Goal: Task Accomplishment & Management: Manage account settings

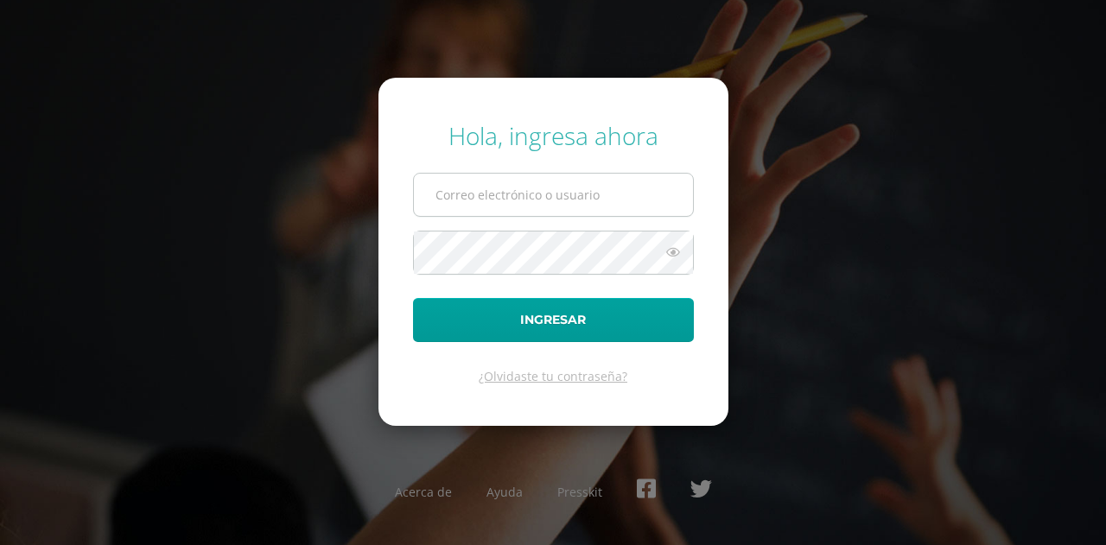
click at [413, 298] on button "Ingresar" at bounding box center [553, 320] width 281 height 44
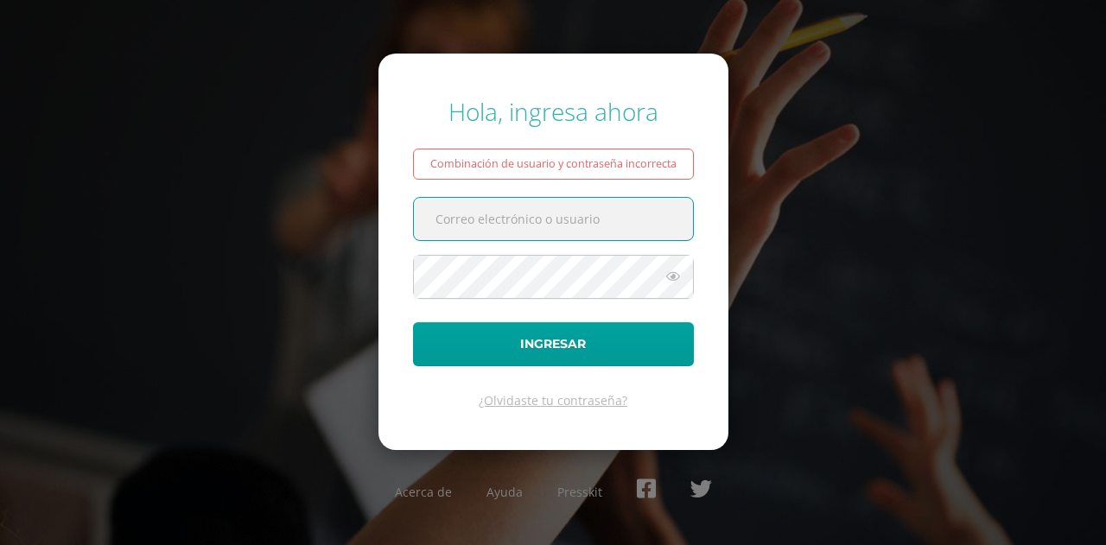
click at [605, 239] on input "text" at bounding box center [553, 219] width 279 height 42
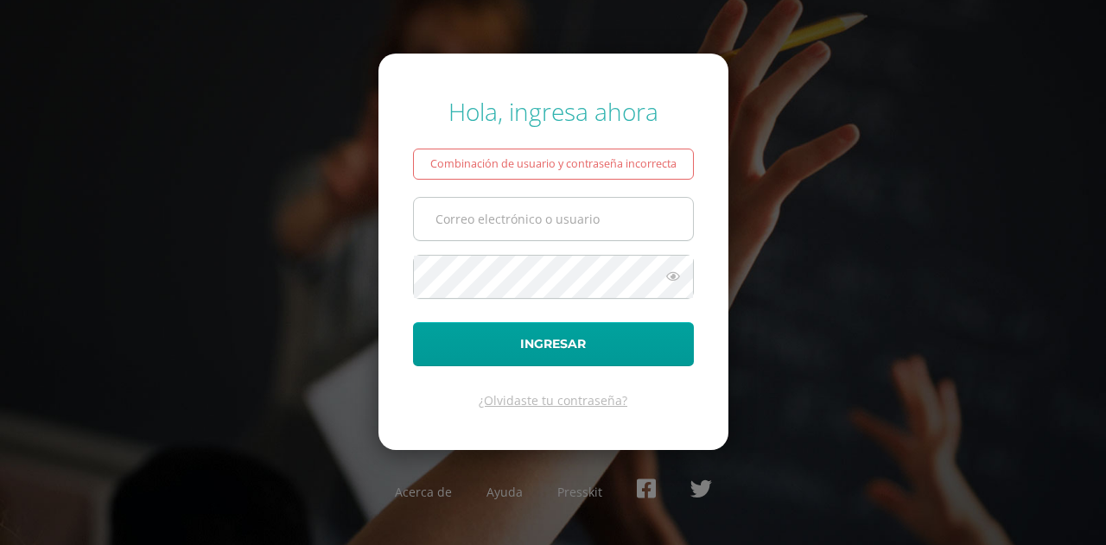
type input "[EMAIL_ADDRESS][DOMAIN_NAME]"
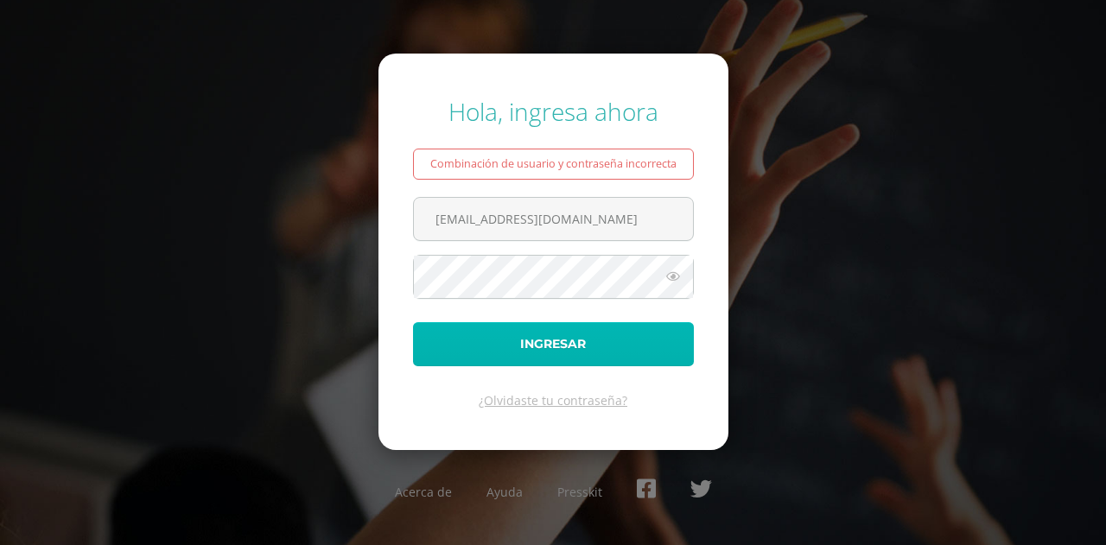
click at [578, 338] on button "Ingresar" at bounding box center [553, 344] width 281 height 44
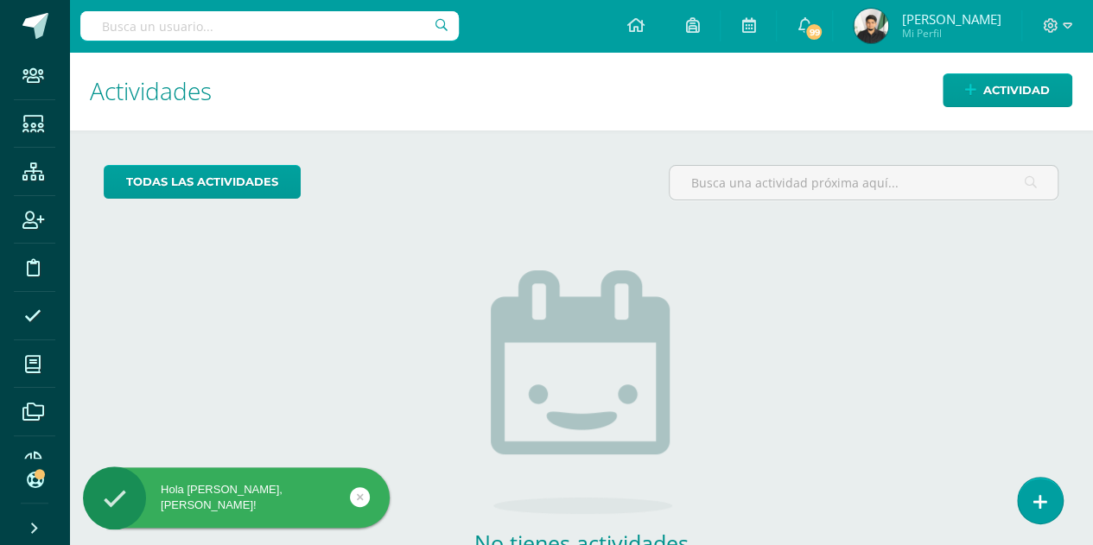
click at [221, 25] on input "text" at bounding box center [269, 25] width 378 height 29
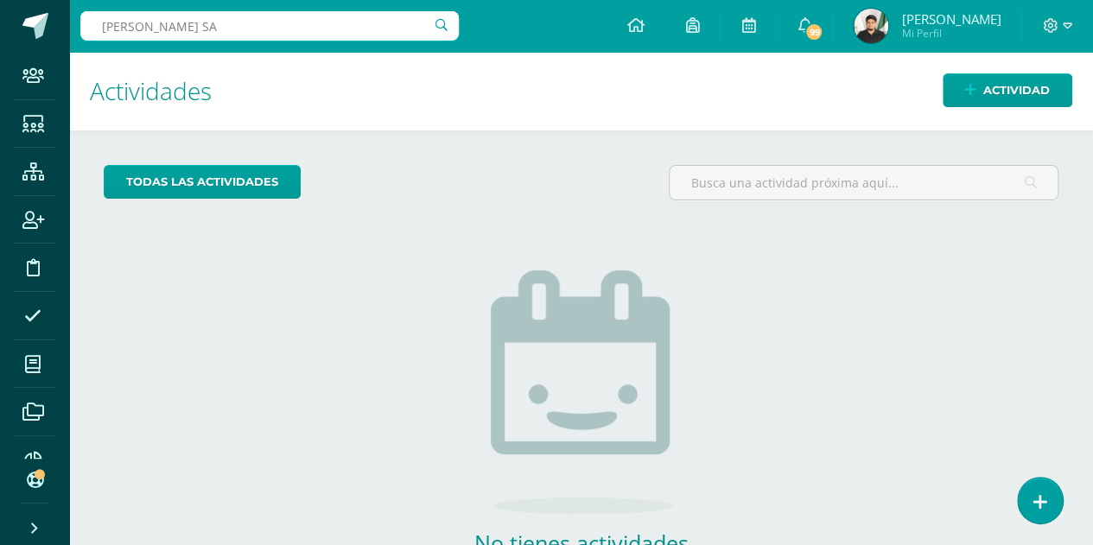
type input "ELIAS SAL"
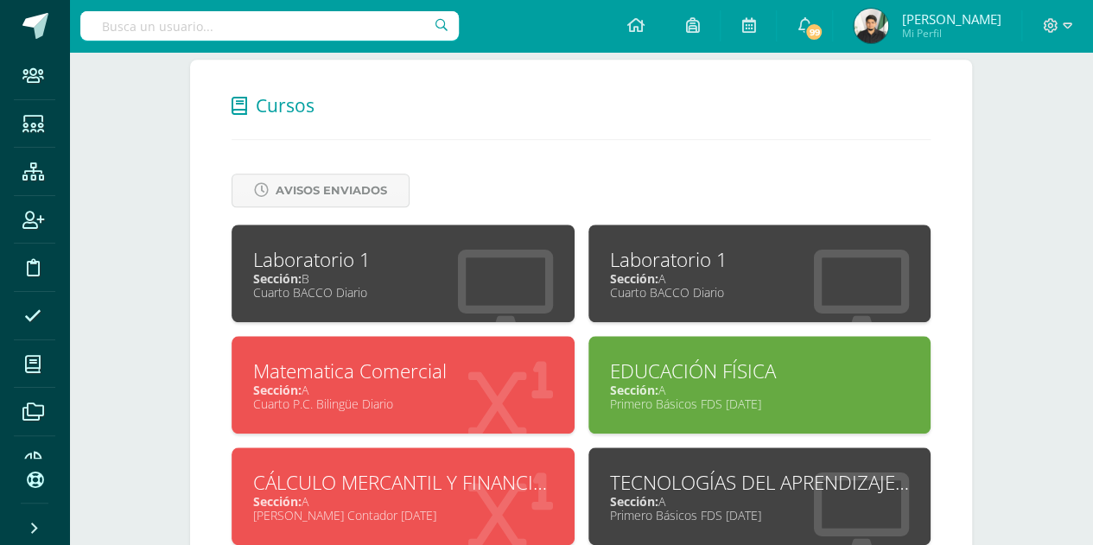
scroll to position [692, 0]
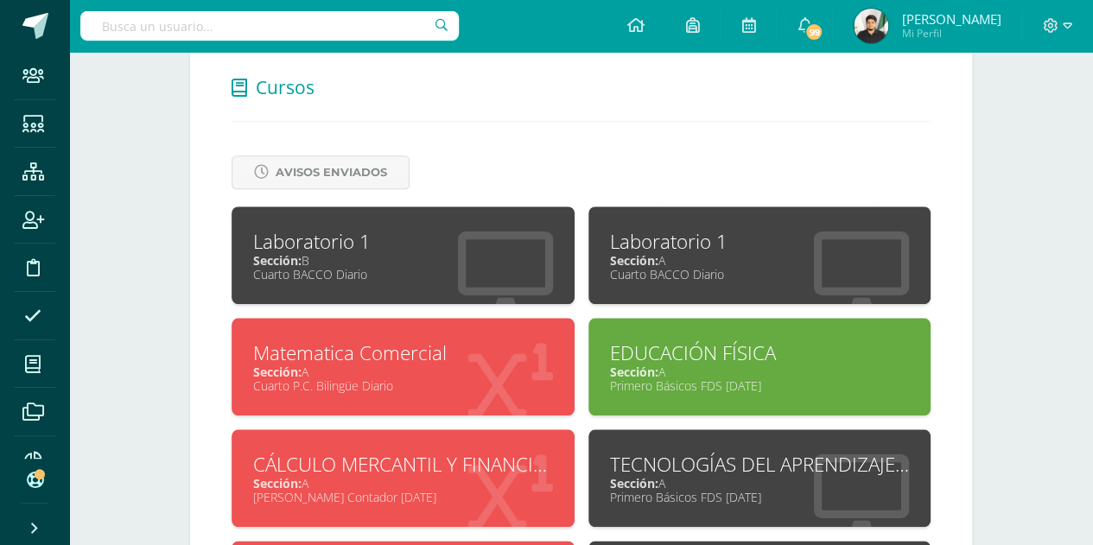
click at [442, 235] on div "Laboratorio 1" at bounding box center [403, 241] width 300 height 27
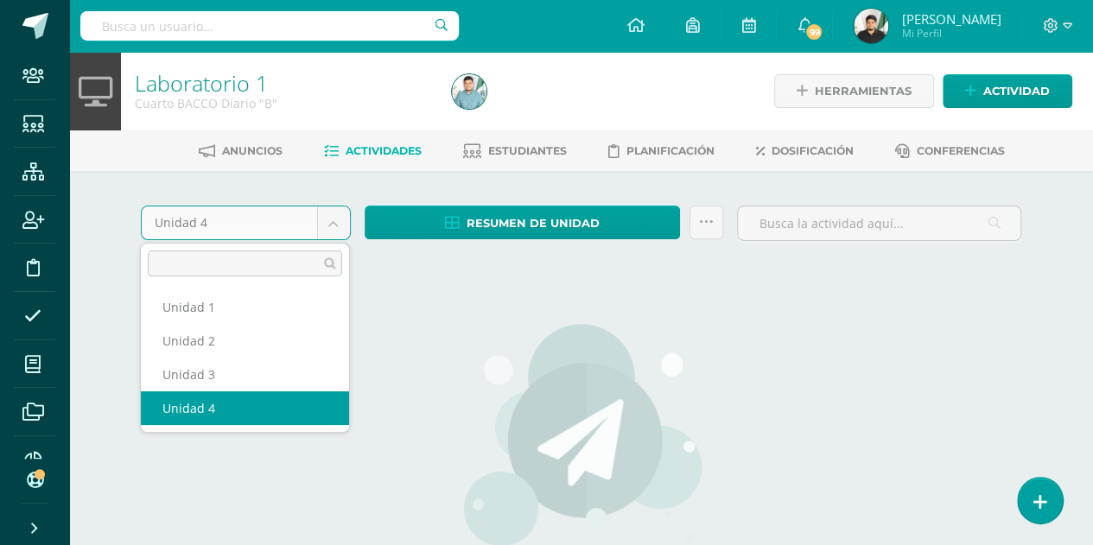
click at [307, 225] on body "Staff Estudiantes Estructura Inscripción Disciplina Asistencia Mis cursos Archi…" at bounding box center [546, 371] width 1093 height 742
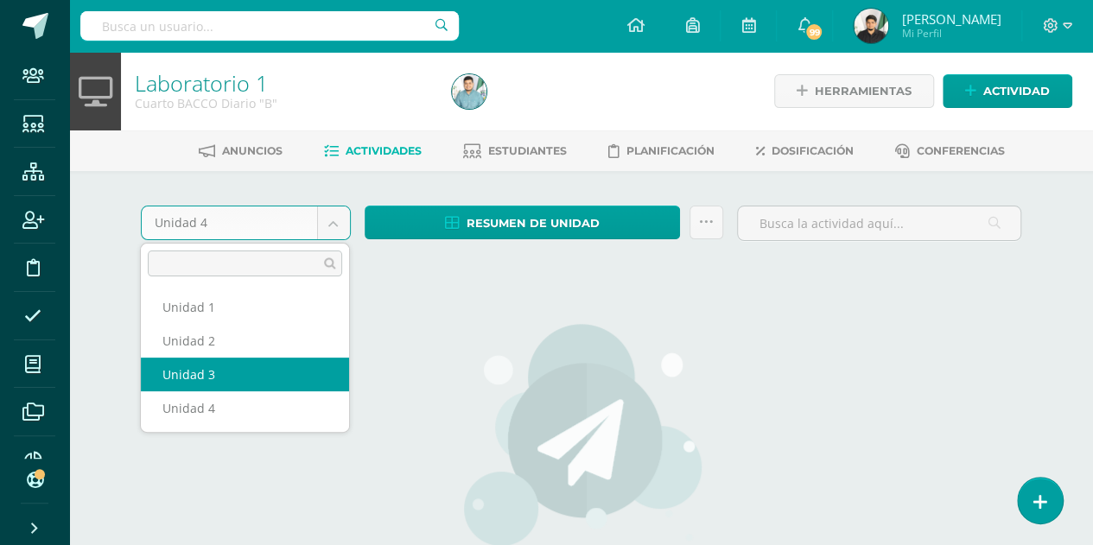
select select "Unidad 3"
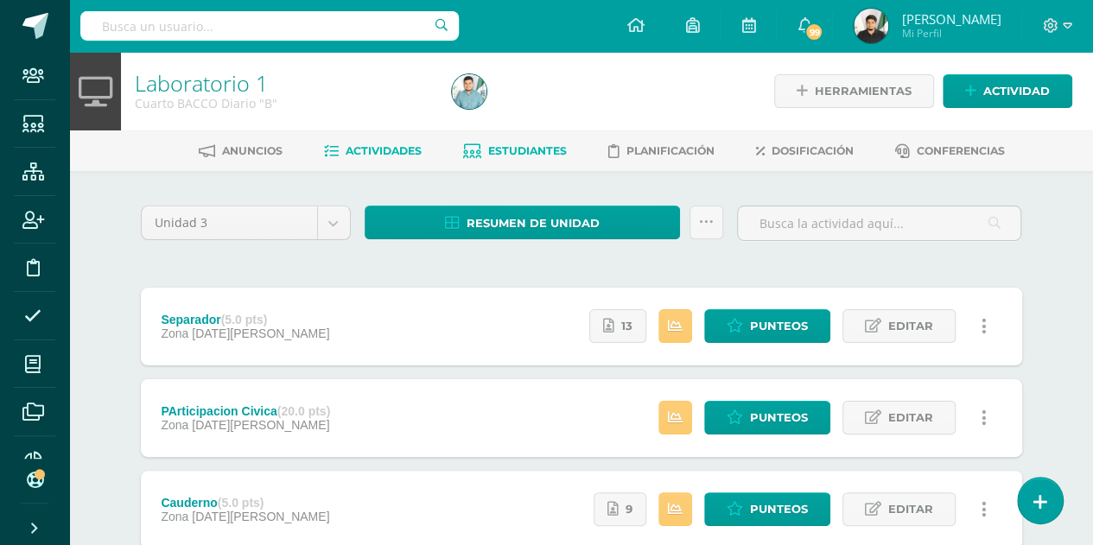
click at [522, 142] on link "Estudiantes" at bounding box center [515, 151] width 104 height 28
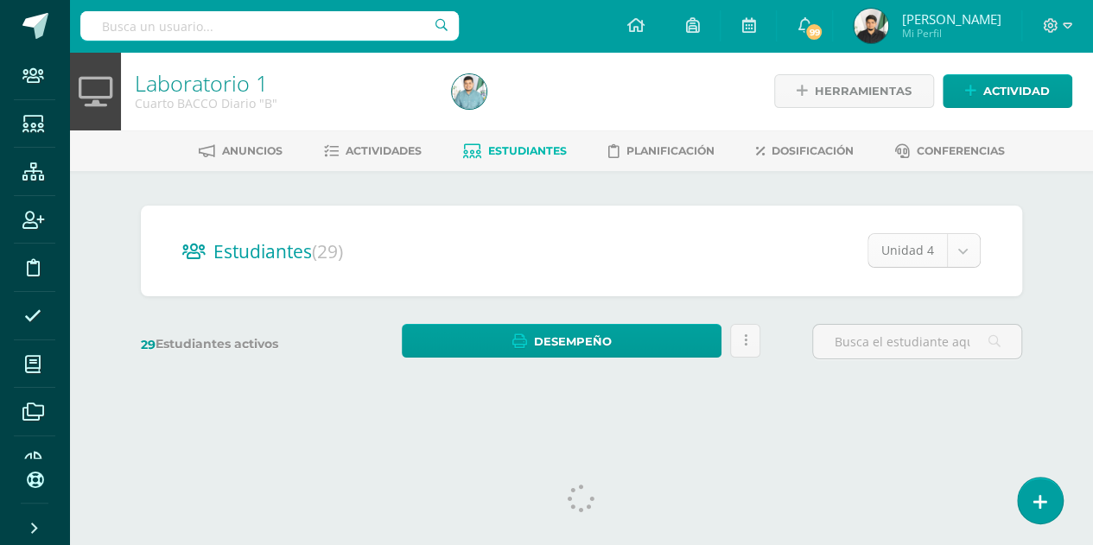
click at [946, 244] on body "Staff Estudiantes Estructura Inscripción Disciplina Asistencia Mis cursos Archi…" at bounding box center [546, 205] width 1093 height 410
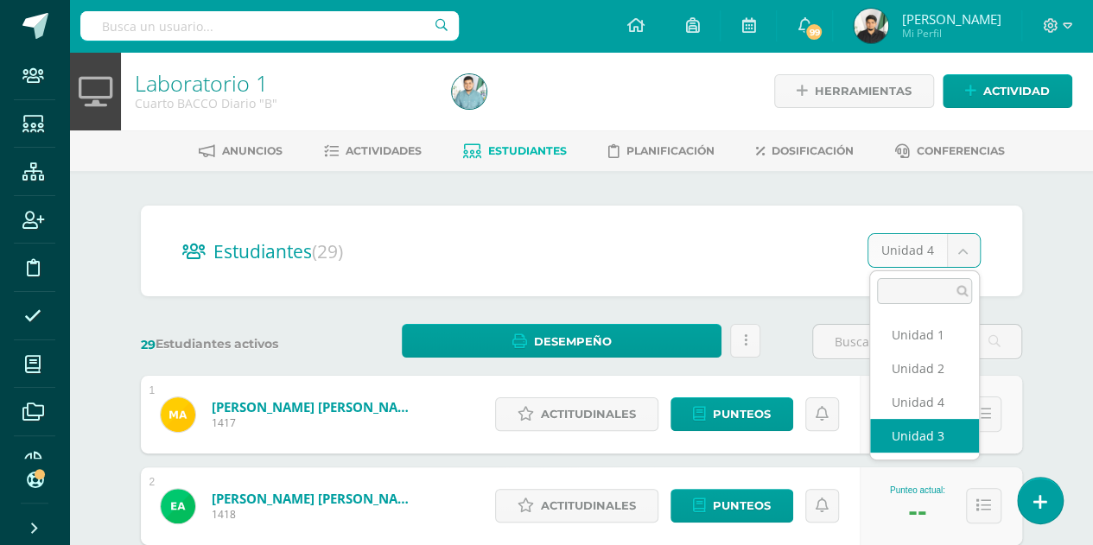
select select "/dashboard/teacher/section/2044/students/?unit=70121"
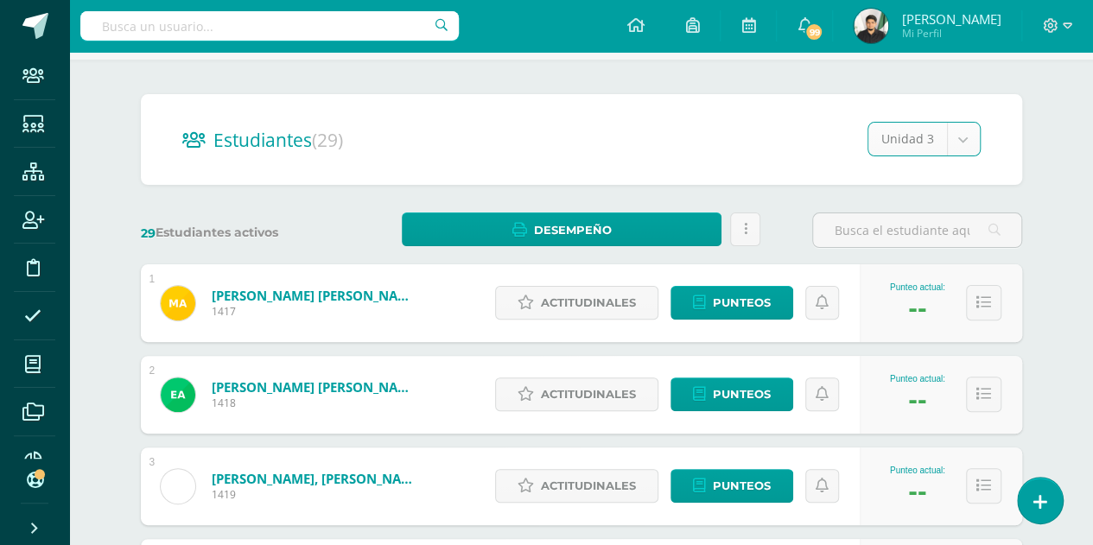
scroll to position [112, 0]
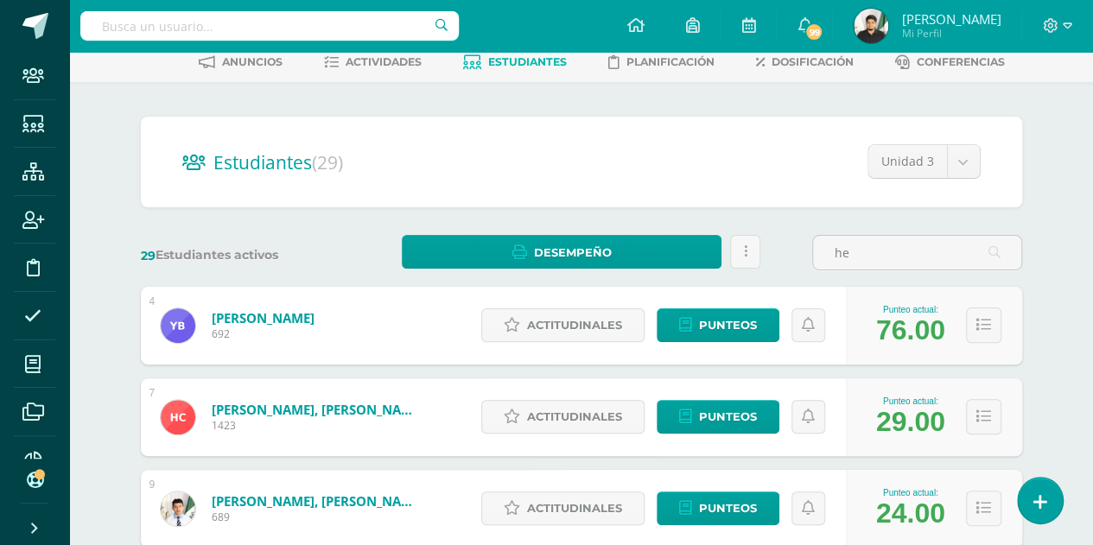
scroll to position [90, 0]
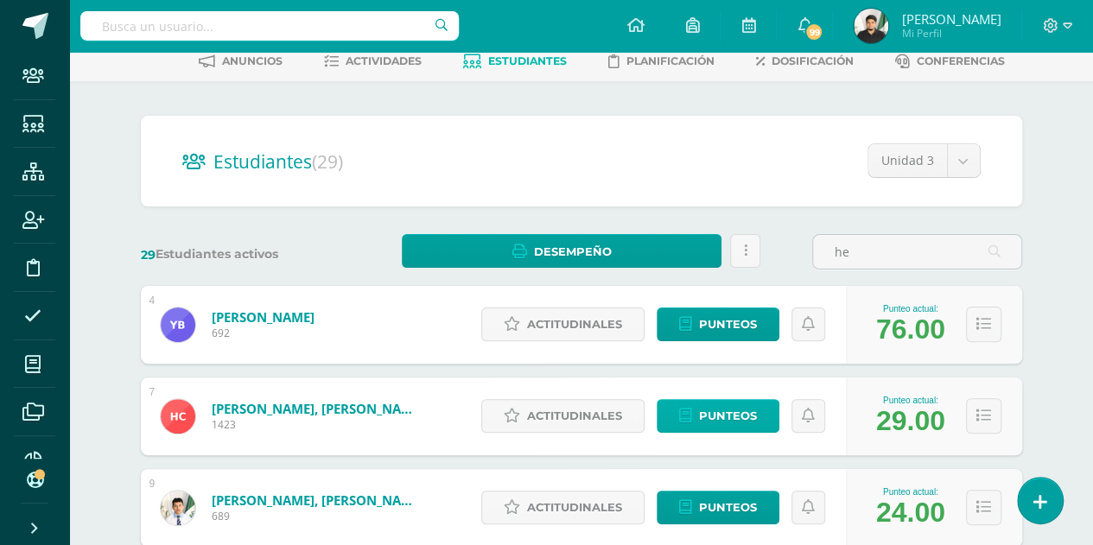
type input "he"
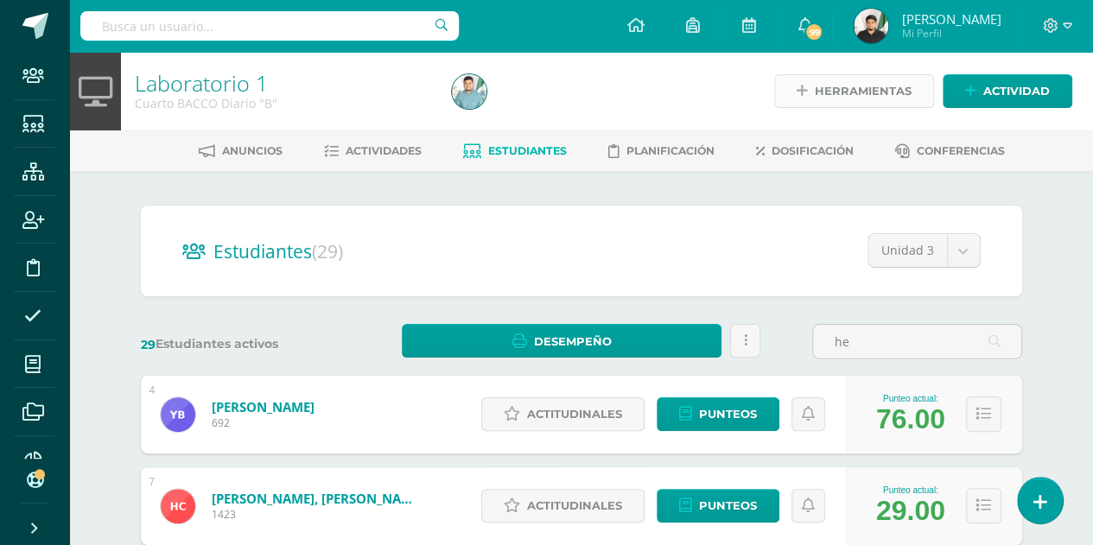
click at [905, 80] on span "Herramientas" at bounding box center [863, 91] width 97 height 32
click at [1064, 146] on ul "Anuncios Actividades Estudiantes Planificación Dosificación Conferencias" at bounding box center [602, 151] width 1024 height 29
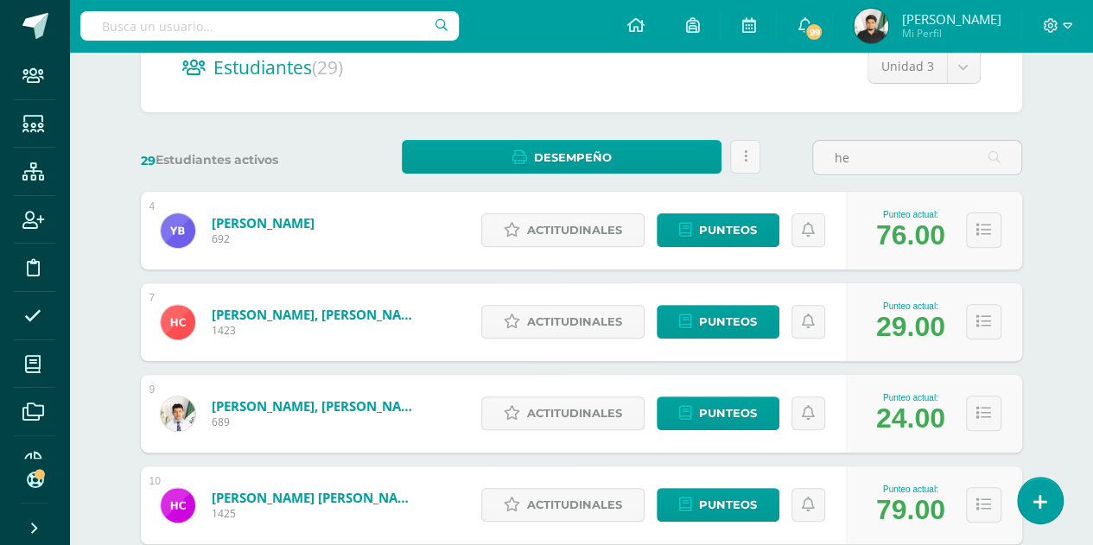
scroll to position [192, 0]
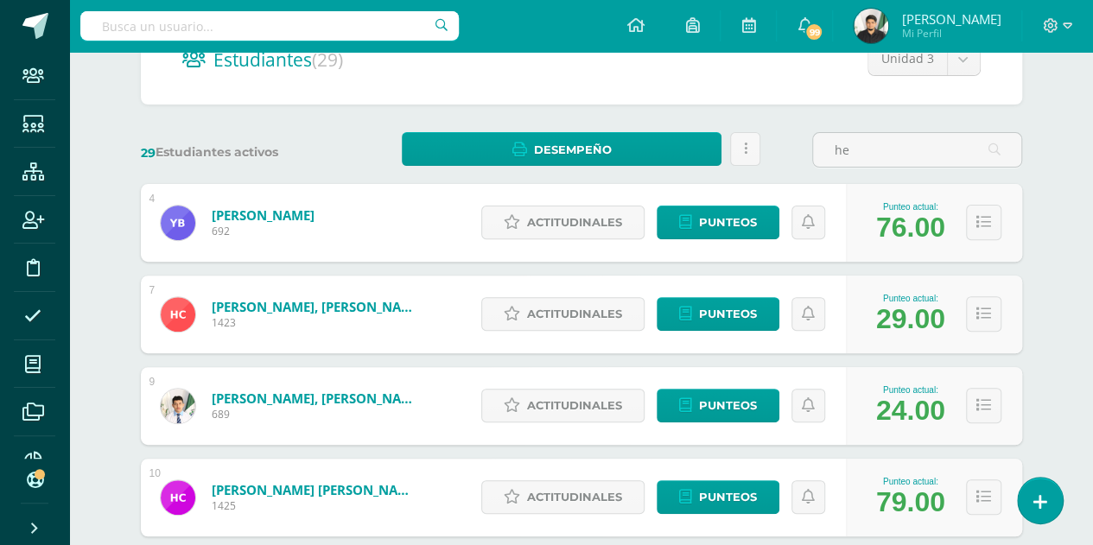
click at [358, 132] on div "29 Estudiantes activos Desempeño Descargar como HTML Descargar como PDF Enviar …" at bounding box center [581, 149] width 895 height 35
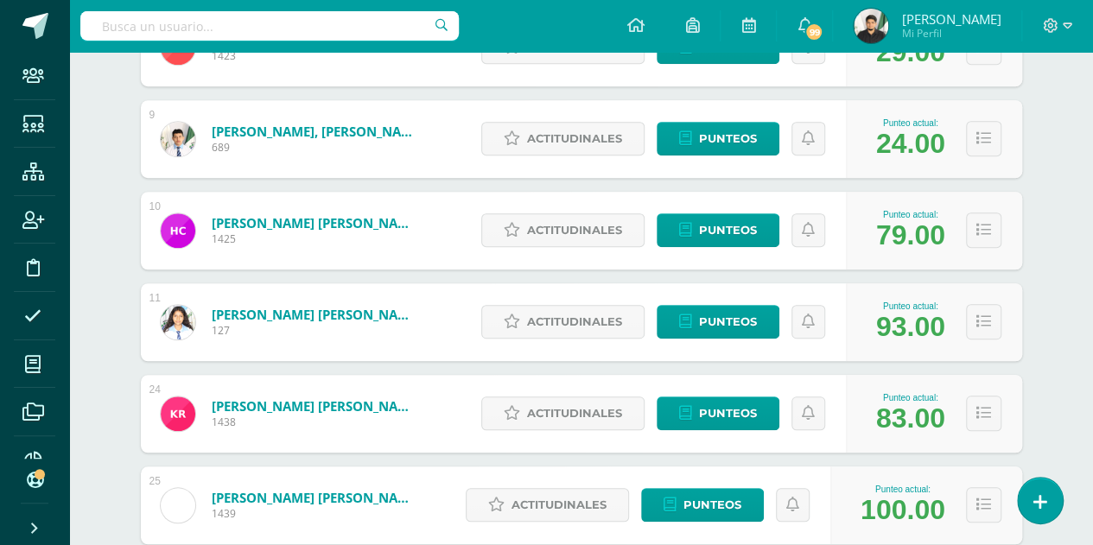
scroll to position [460, 0]
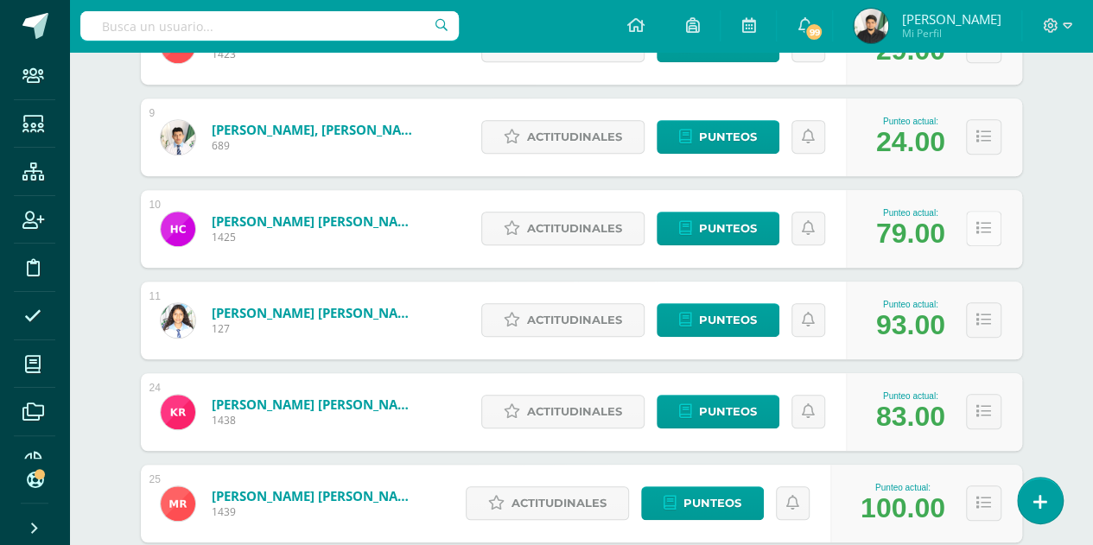
click at [987, 229] on icon at bounding box center [983, 228] width 15 height 15
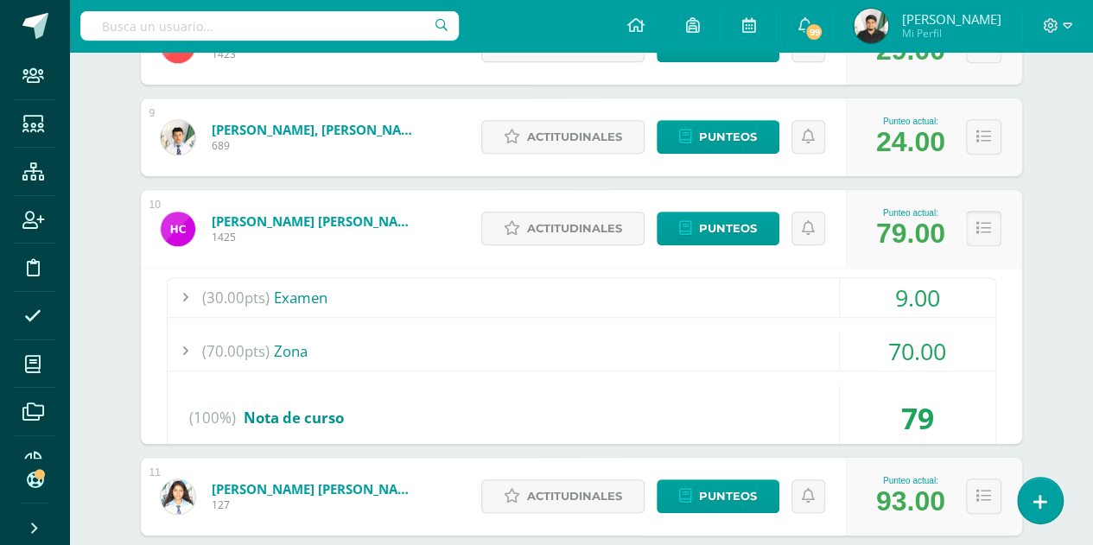
scroll to position [0, 0]
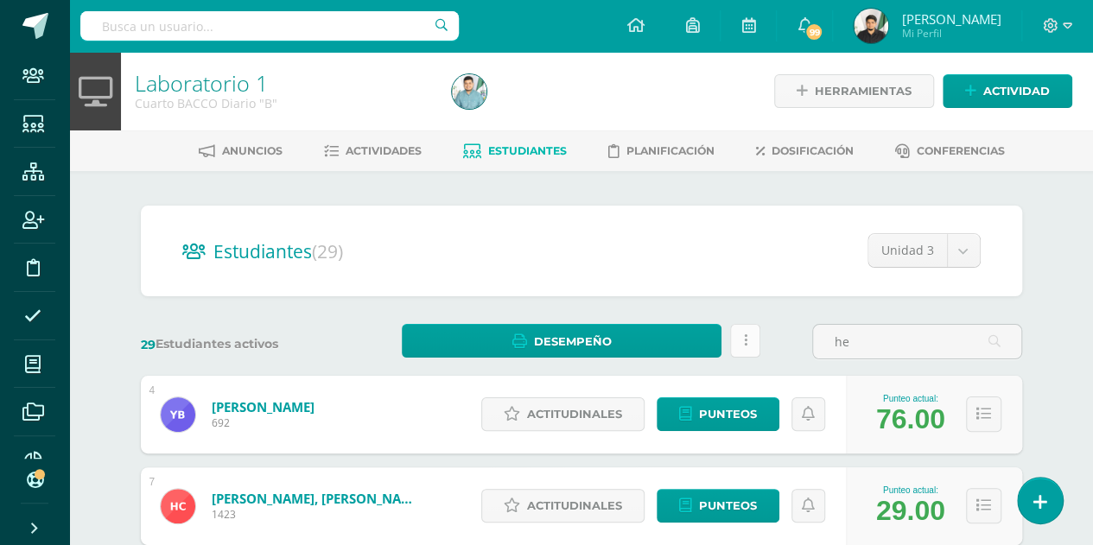
click at [741, 340] on link at bounding box center [745, 341] width 30 height 34
click at [594, 270] on div "Estudiantes (29) Unidad 3 Unidad 1 Unidad 2 Unidad 4 Unidad 3" at bounding box center [581, 251] width 881 height 91
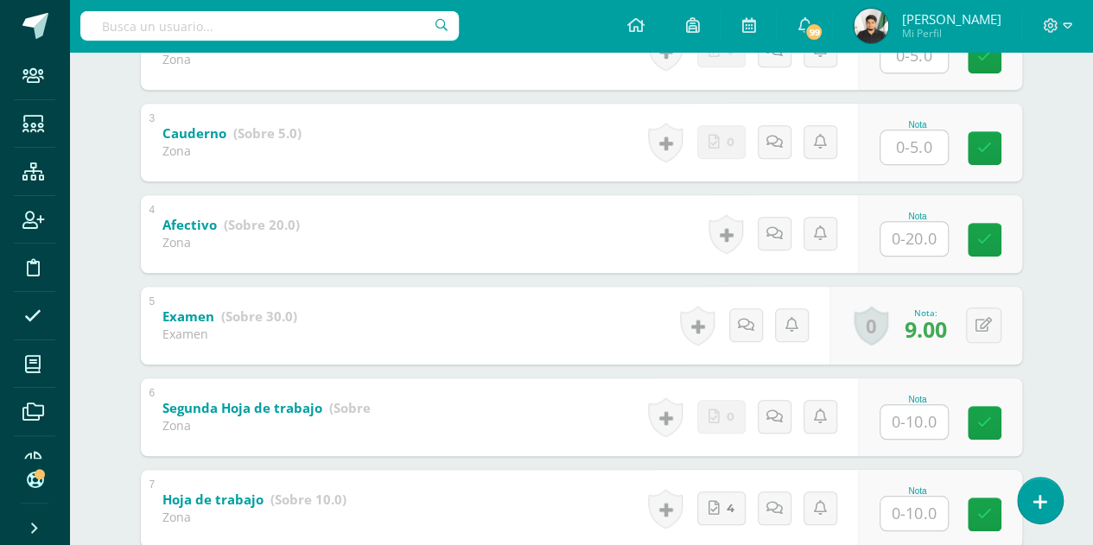
scroll to position [511, 0]
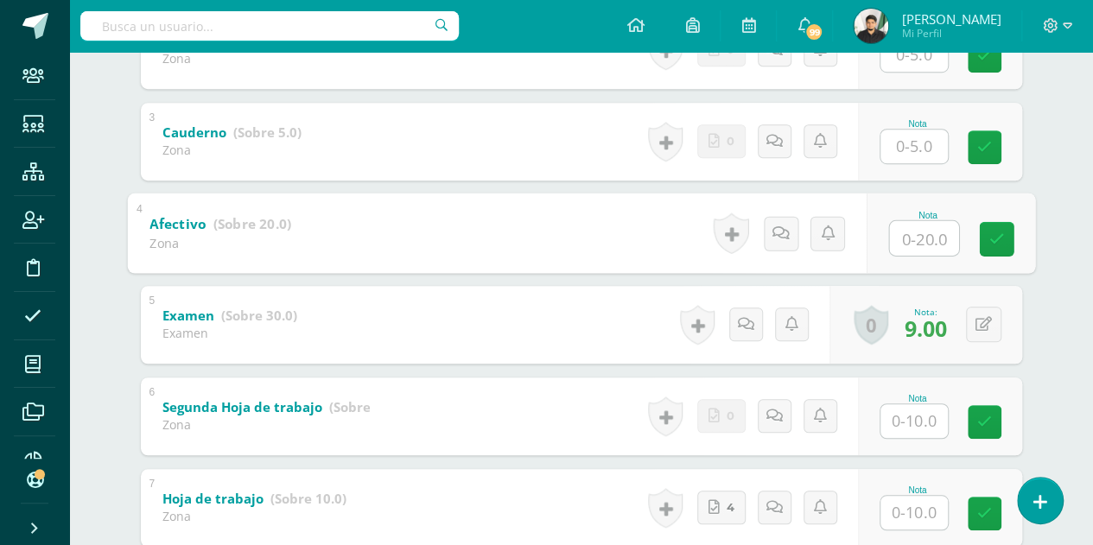
click at [921, 243] on input "text" at bounding box center [923, 237] width 69 height 35
type input "0"
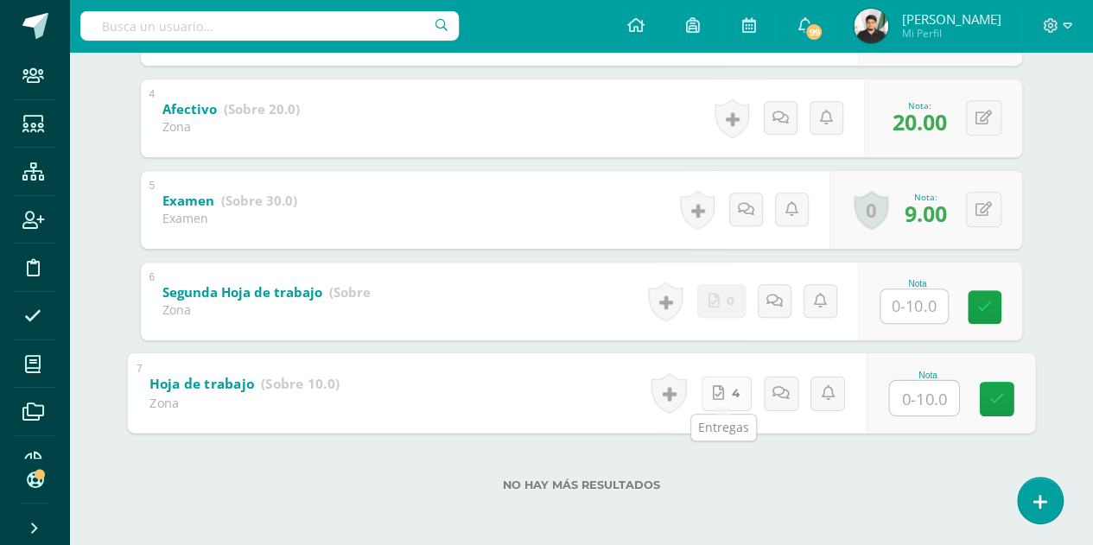
click at [724, 388] on link "4" at bounding box center [726, 393] width 50 height 35
click at [916, 390] on input "text" at bounding box center [923, 397] width 69 height 35
type input "5"
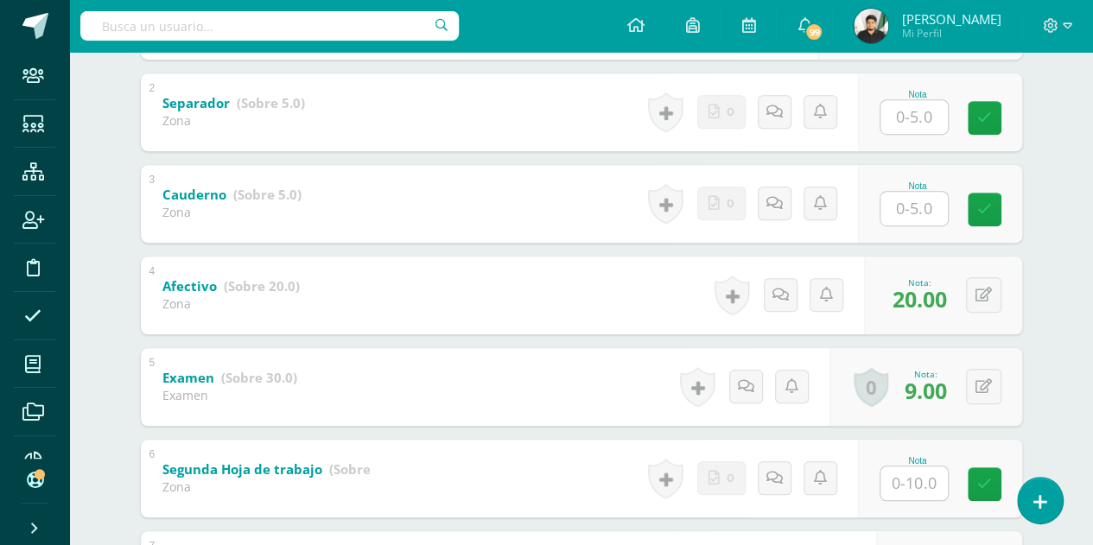
scroll to position [451, 0]
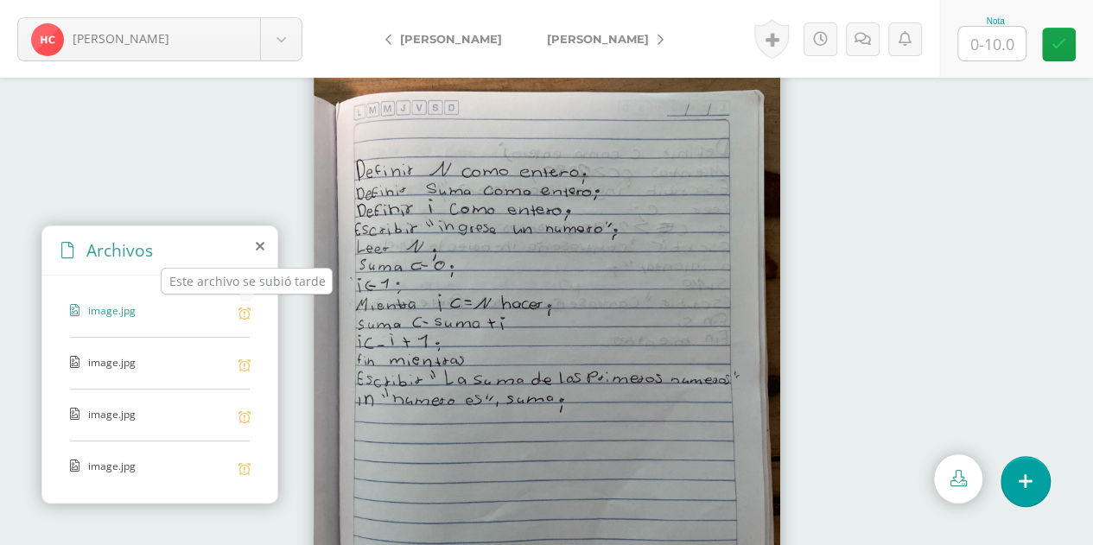
click at [244, 315] on icon at bounding box center [244, 313] width 12 height 13
click at [820, 47] on link at bounding box center [820, 39] width 34 height 34
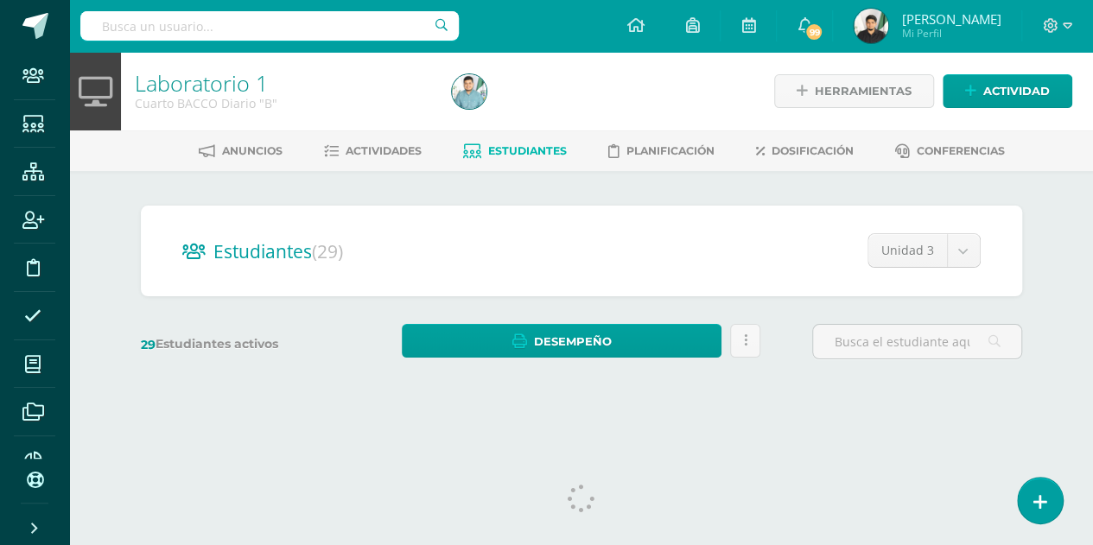
click at [295, 118] on div "Laboratorio 1 Cuarto BACCO Diario "B"" at bounding box center [283, 91] width 324 height 79
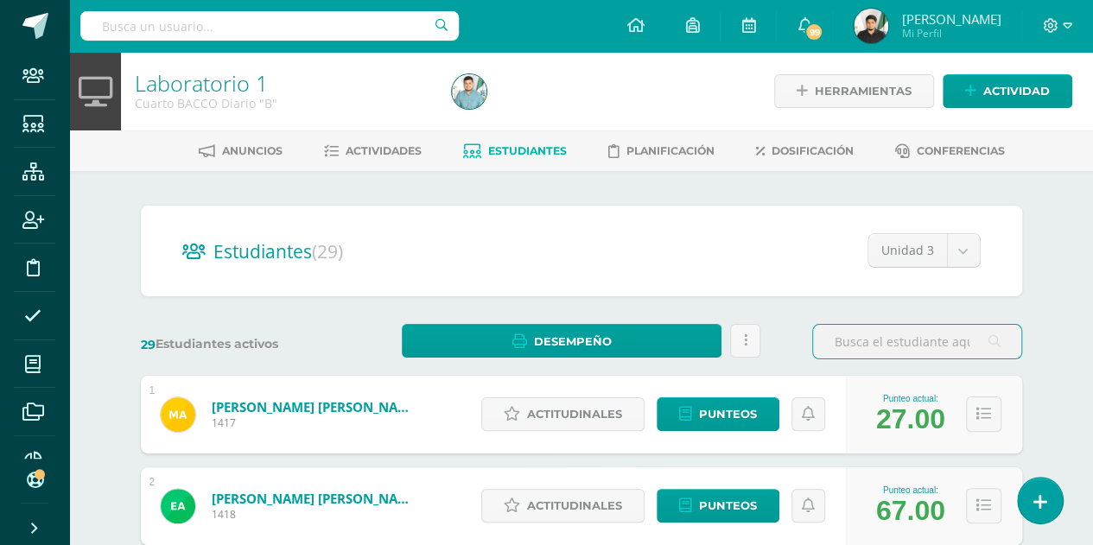
click at [916, 350] on input "text" at bounding box center [917, 342] width 208 height 34
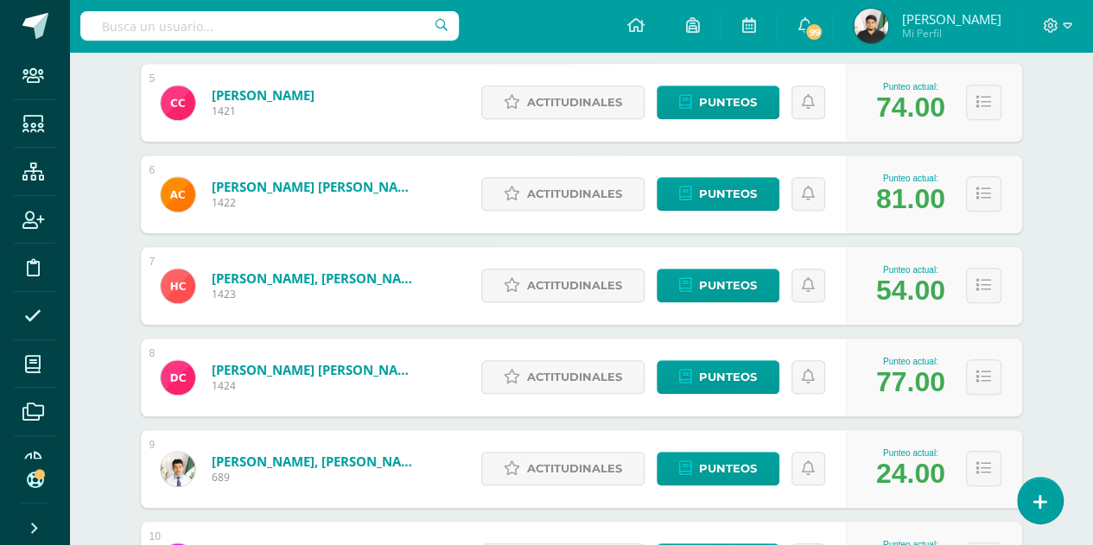
scroll to position [937, 0]
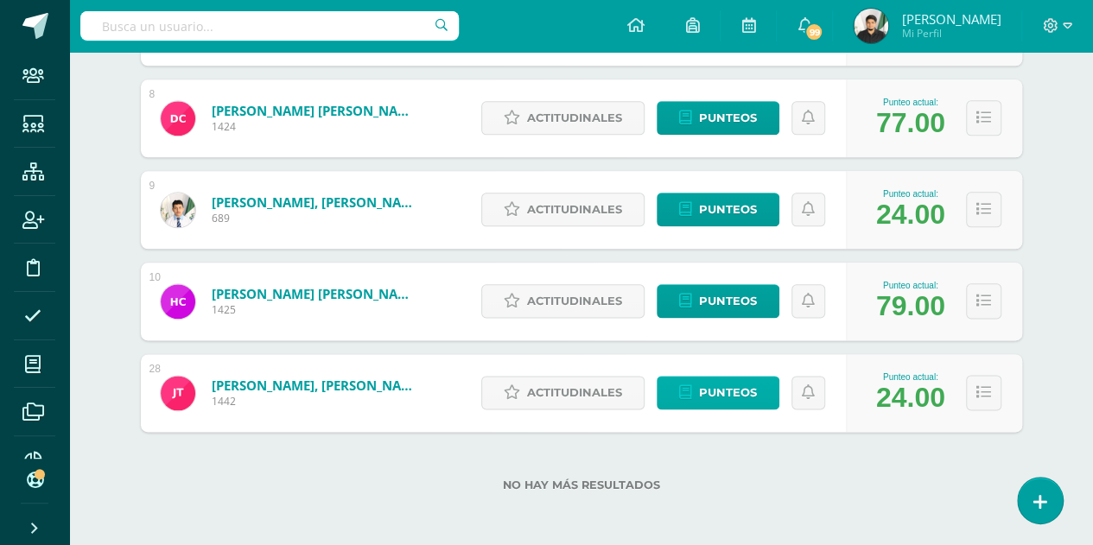
type input "[PERSON_NAME]"
click at [721, 386] on span "Punteos" at bounding box center [728, 393] width 58 height 32
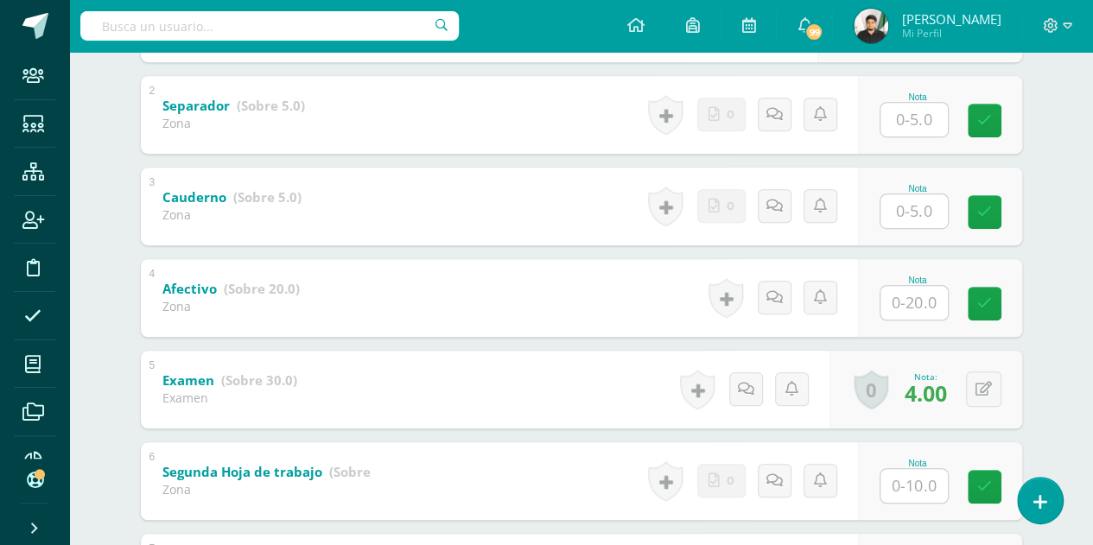
scroll to position [446, 0]
click at [904, 303] on input "text" at bounding box center [913, 304] width 67 height 34
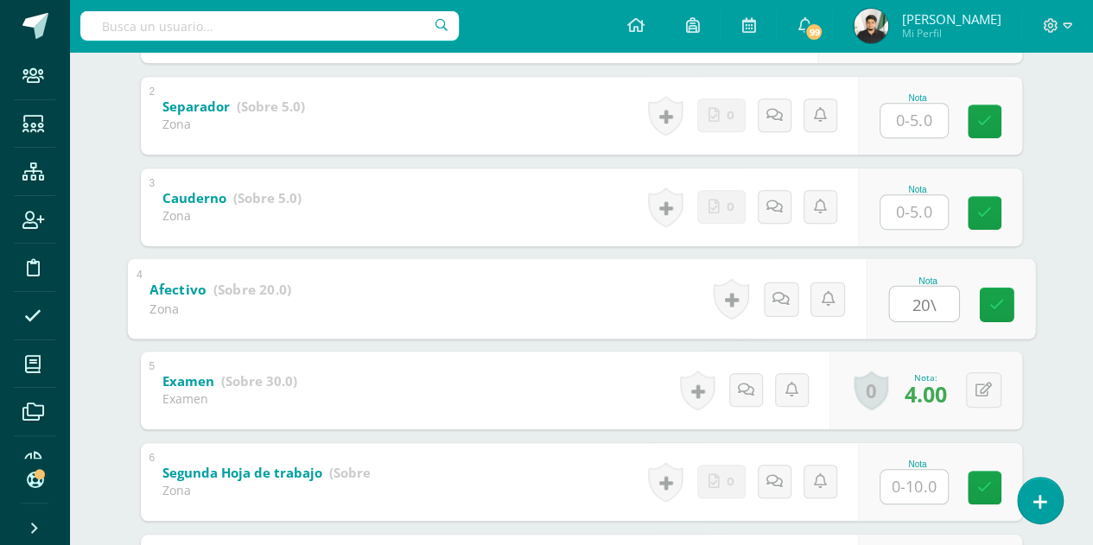
type input "20"
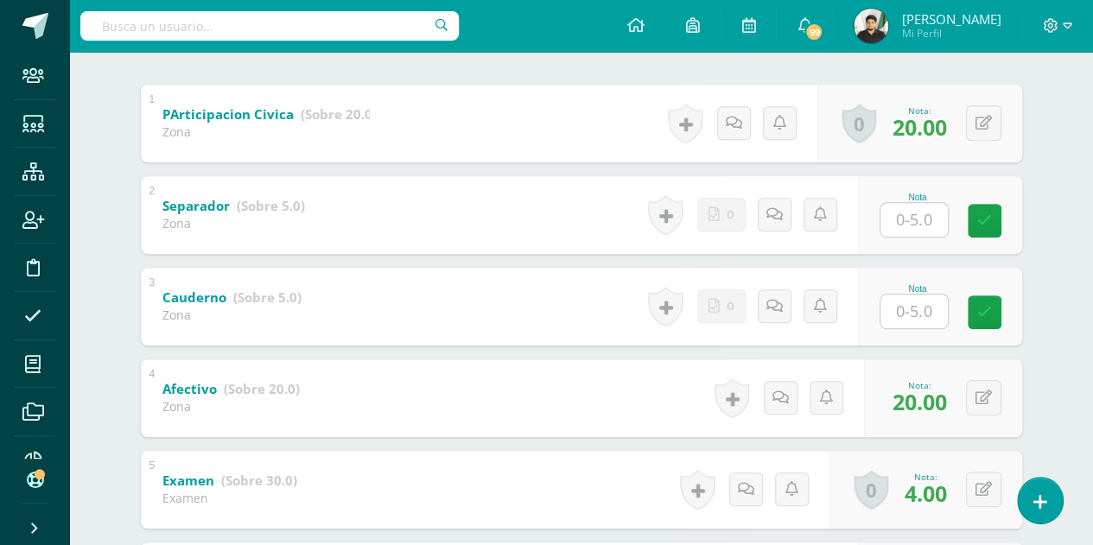
scroll to position [345, 0]
